Goal: Task Accomplishment & Management: Manage account settings

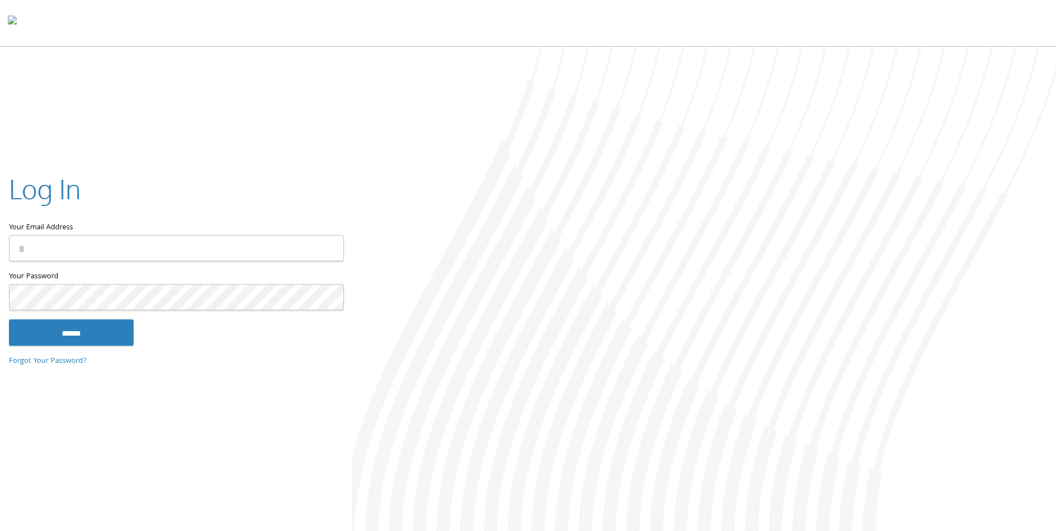
click at [112, 253] on input "Your Email Address" at bounding box center [176, 249] width 335 height 26
type input "**********"
click at [55, 324] on input "******" at bounding box center [71, 333] width 125 height 27
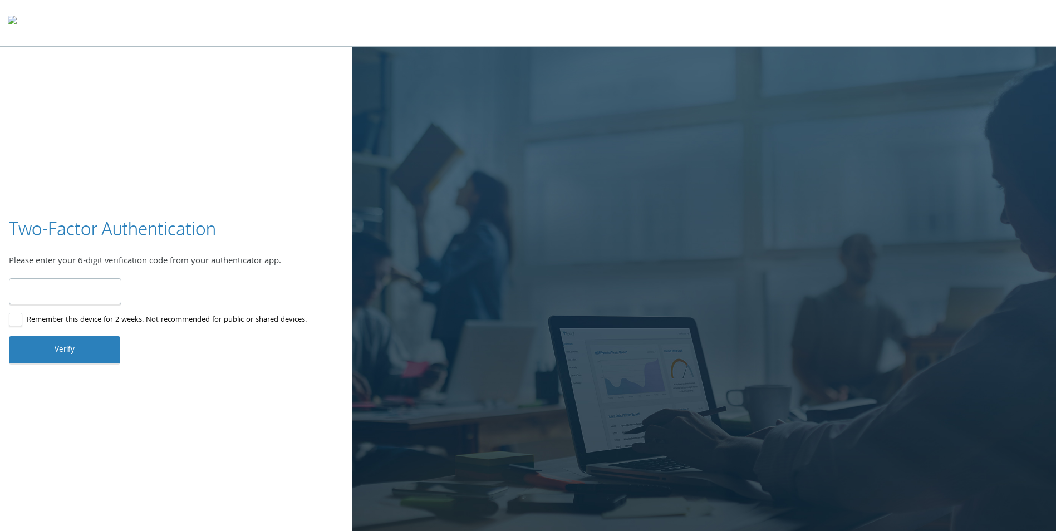
type input "******"
